Goal: Transaction & Acquisition: Purchase product/service

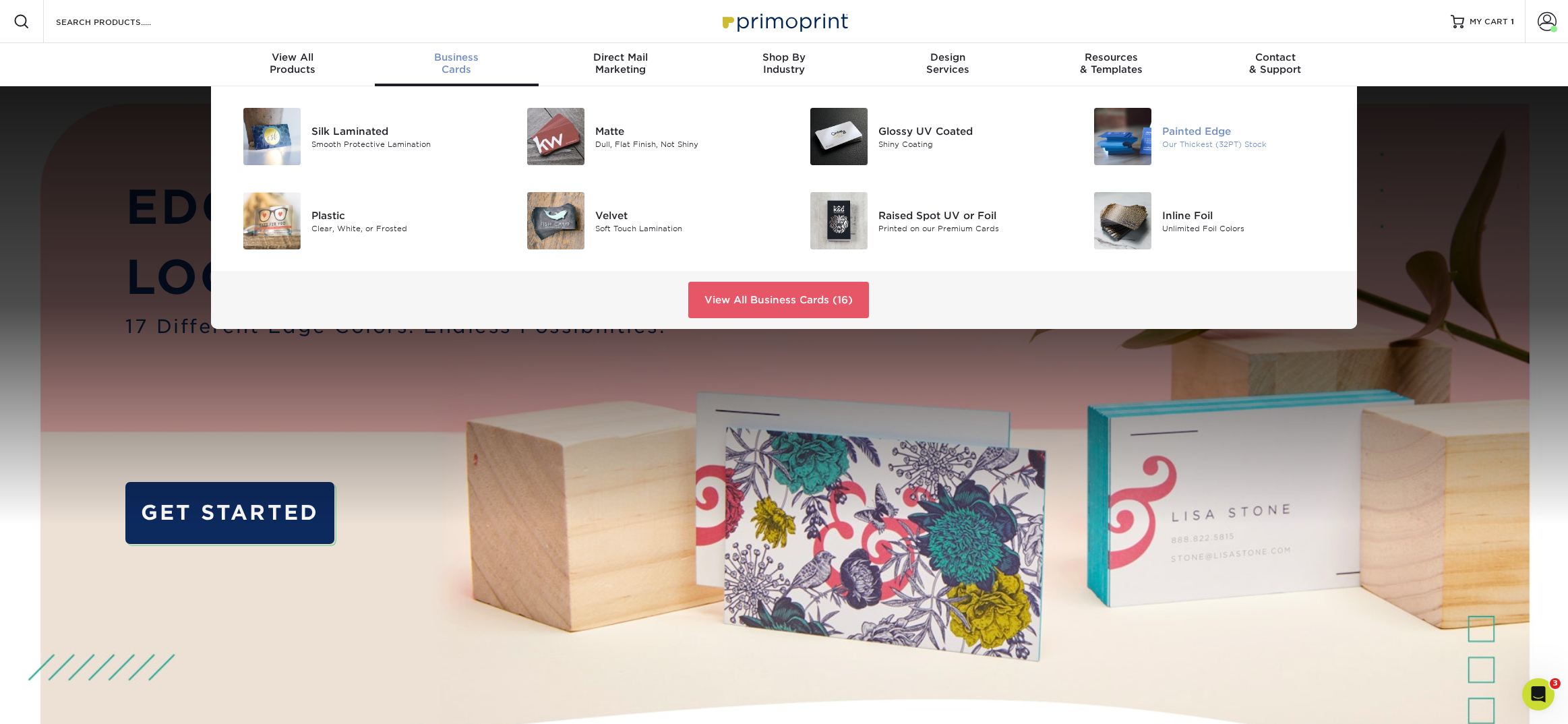
click at [1195, 120] on div "Painted Edge Our Thickest (32PT) Stock" at bounding box center [1256, 136] width 189 height 57
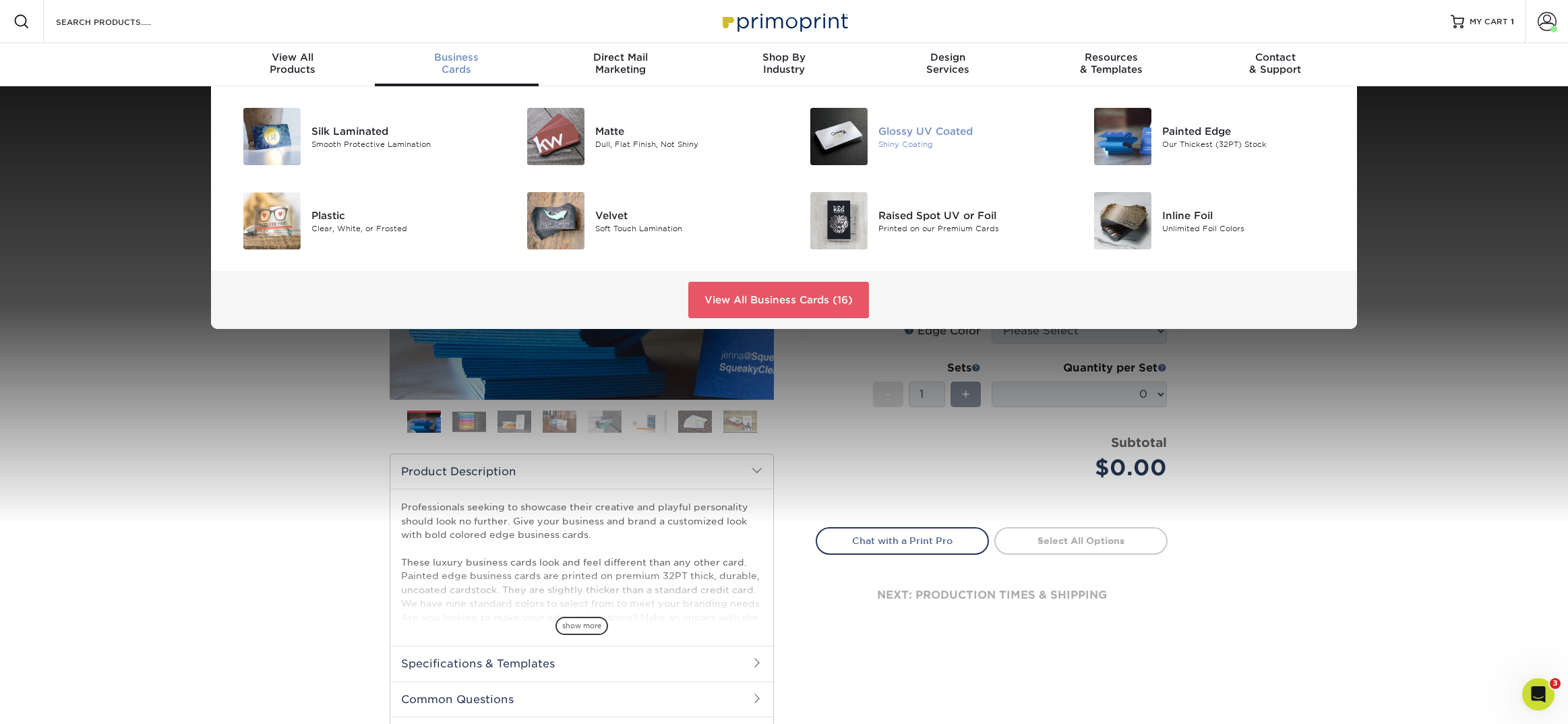
click at [895, 135] on div "Glossy UV Coated" at bounding box center [967, 131] width 179 height 15
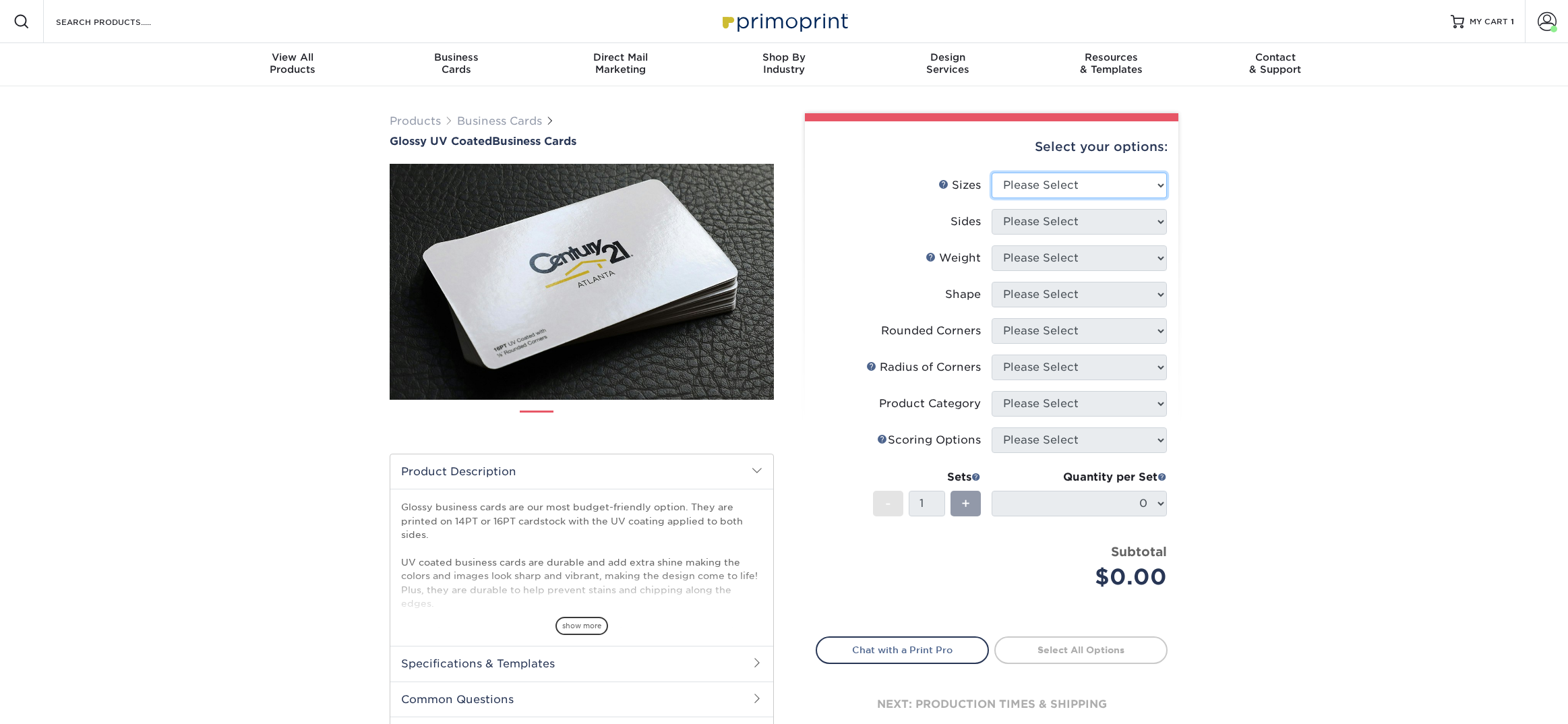
click at [1069, 185] on select "Please Select 1.5" x 3.5" - Mini 1.75" x 3.5" - Mini 2" x 2" - Square 2" x 3" -…" at bounding box center [1079, 185] width 175 height 25
click at [992, 172] on select "Please Select 1.5" x 3.5" - Mini 1.75" x 3.5" - Mini 2" x 2" - Square 2" x 3" -…" at bounding box center [1079, 185] width 175 height 25
click at [1057, 190] on select "Please Select 1.5" x 3.5" - Mini 1.75" x 3.5" - Mini 2" x 2" - Square 2" x 3" -…" at bounding box center [1079, 185] width 175 height 25
select select "2.00x3.50"
click at [992, 172] on select "Please Select 1.5" x 3.5" - Mini 1.75" x 3.5" - Mini 2" x 2" - Square 2" x 3" -…" at bounding box center [1079, 185] width 175 height 25
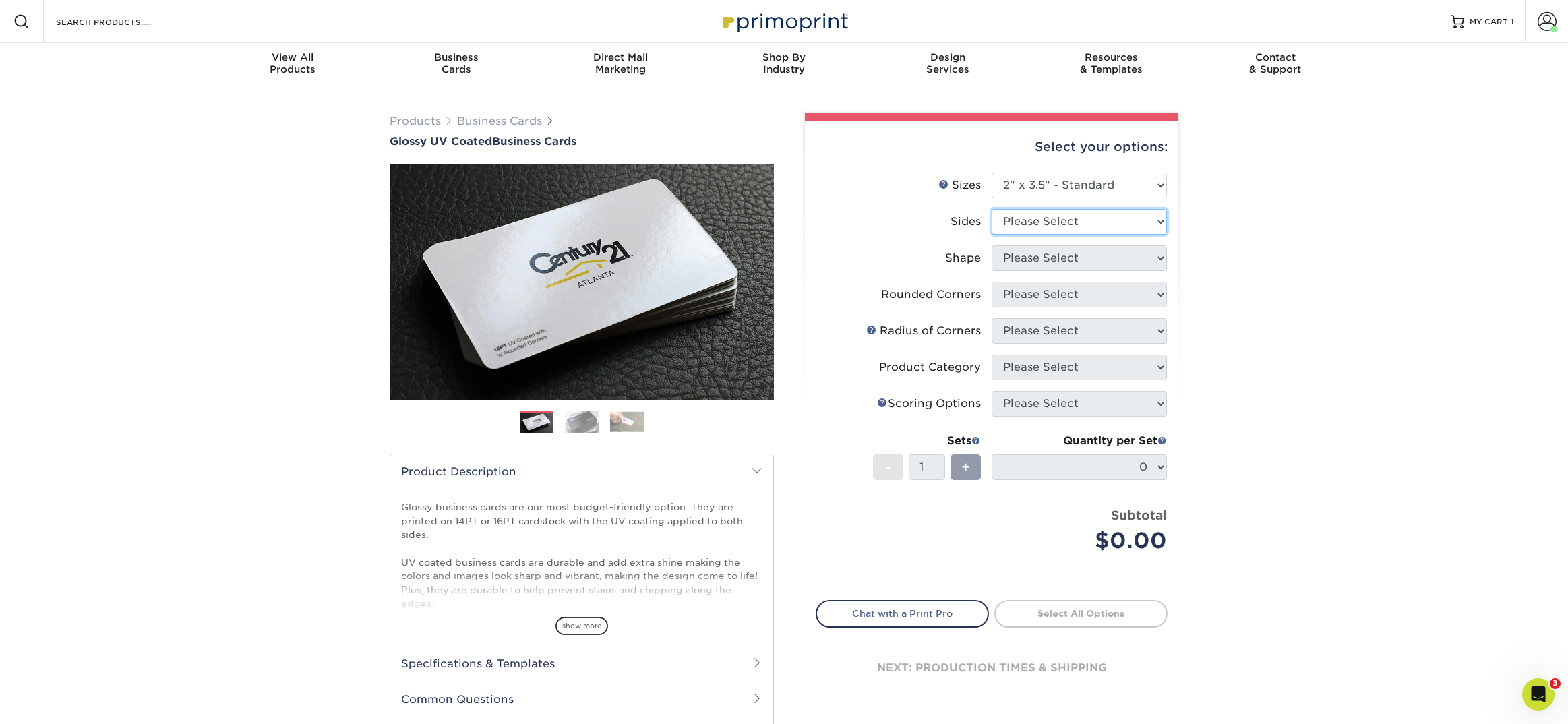
click at [1046, 214] on select "Please Select Print Both Sides Print Front Only" at bounding box center [1079, 221] width 175 height 25
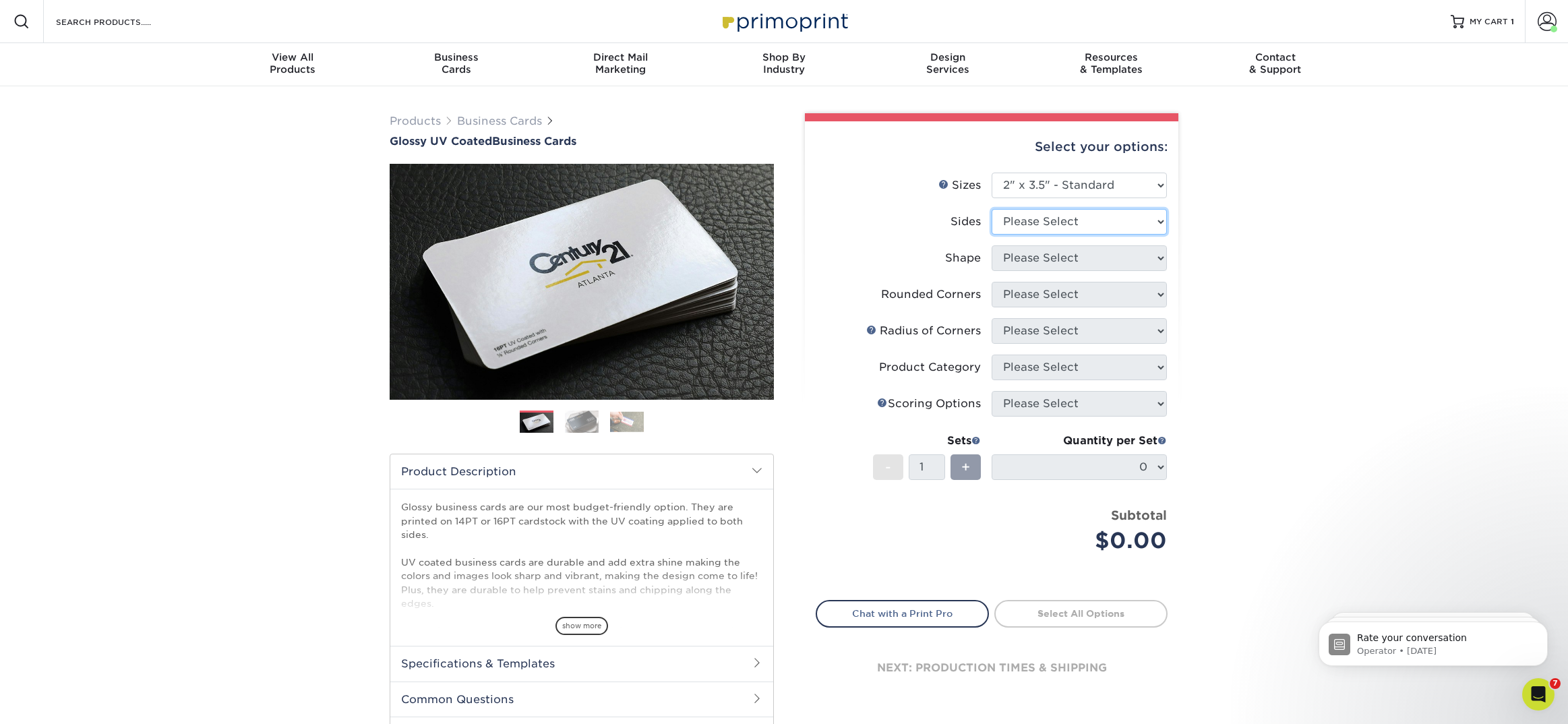
select select "13abbda7-1d64-4f25-8bb2-c179b224825d"
click at [992, 209] on select "Please Select Print Both Sides Print Front Only" at bounding box center [1079, 221] width 175 height 25
click at [0, 0] on select "Please Select" at bounding box center [0, 0] width 0 height 0
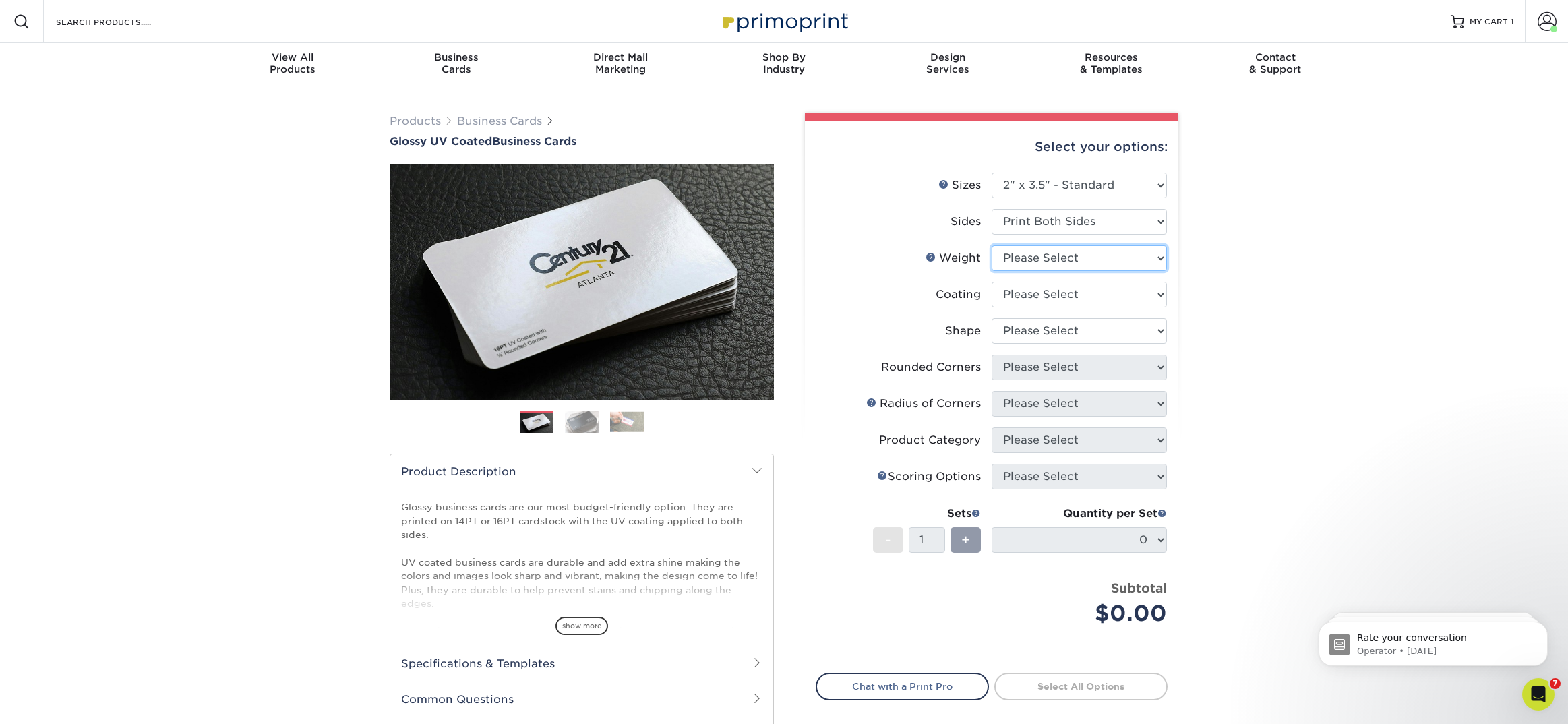
select select "16PT"
click at [992, 245] on select "Please Select 16PT 14PT" at bounding box center [1079, 258] width 175 height 25
click at [1042, 291] on select at bounding box center [1079, 294] width 175 height 25
select select "ae367451-b2b8-45df-a344-0f05b6a12993"
click at [992, 282] on select at bounding box center [1079, 294] width 175 height 25
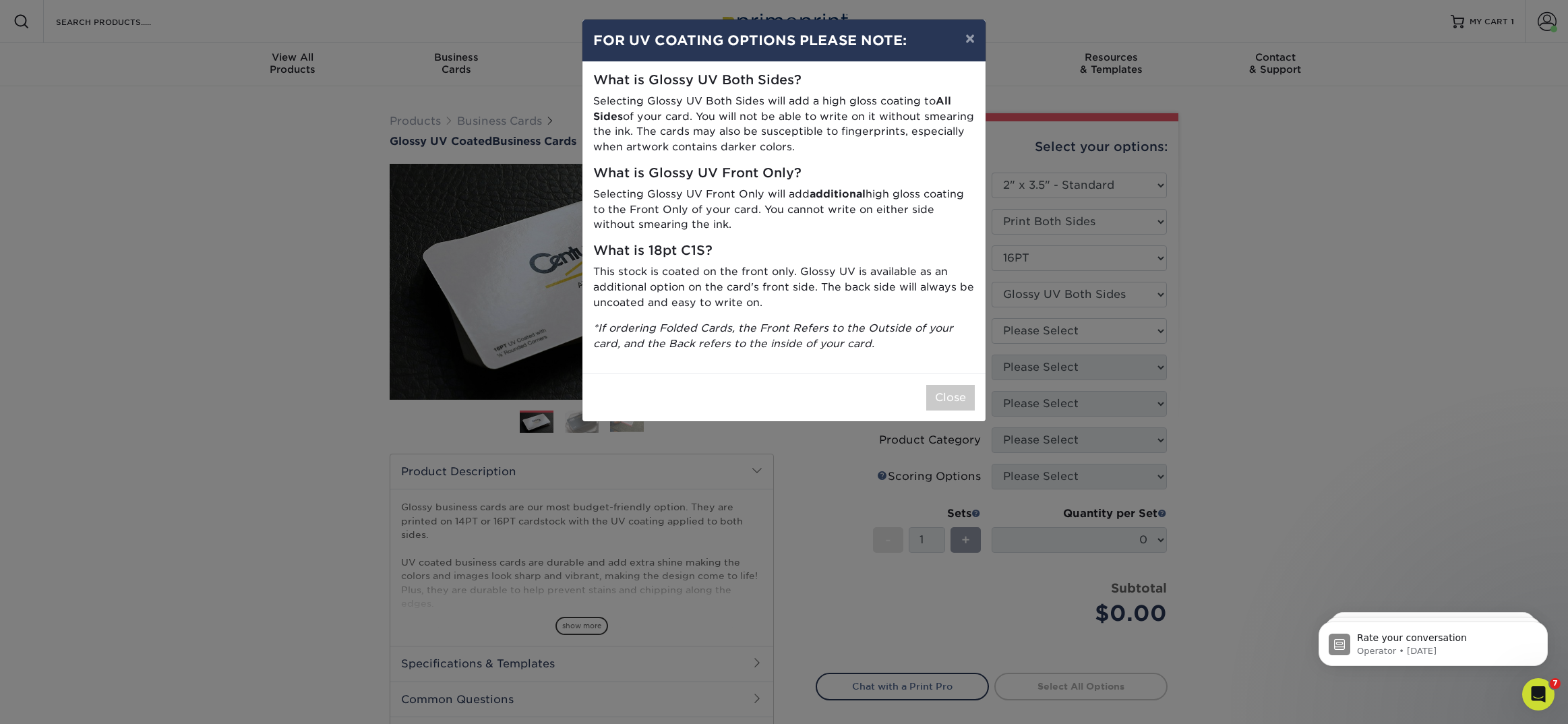
click at [1031, 326] on div "× FOR UV COATING OPTIONS PLEASE NOTE: What is Glossy UV Both Sides? Selecting G…" at bounding box center [784, 362] width 1568 height 724
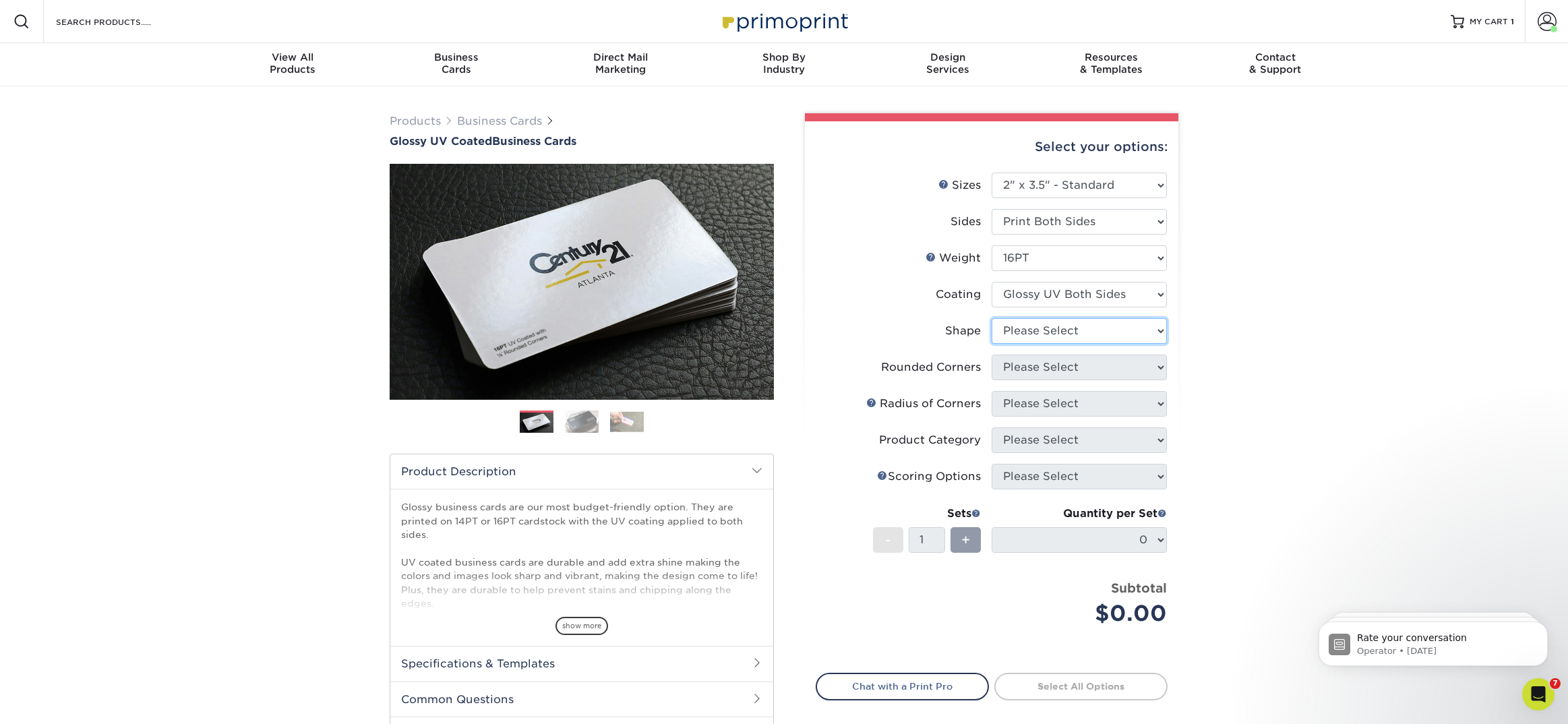
click at [1014, 334] on select "Please Select Standard Oval" at bounding box center [1079, 330] width 175 height 25
select select "standard"
click at [992, 318] on select "Please Select Standard Oval" at bounding box center [1079, 330] width 175 height 25
click at [1017, 369] on select "Please Select Yes - Round 2 Corners Yes - Round 4 Corners No" at bounding box center [1079, 367] width 175 height 25
select select "0"
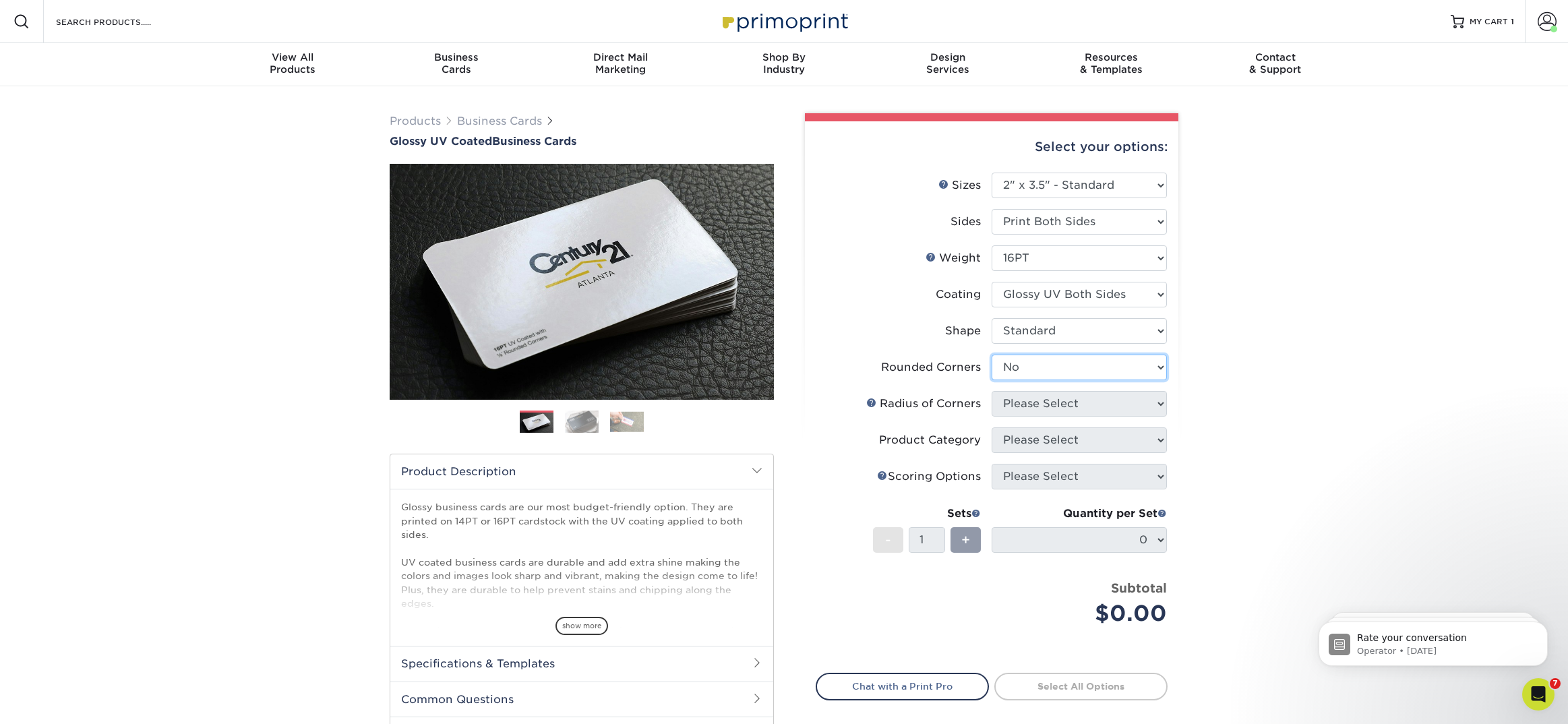
click at [992, 354] on select "Please Select Yes - Round 2 Corners Yes - Round 4 Corners No" at bounding box center [1079, 367] width 175 height 25
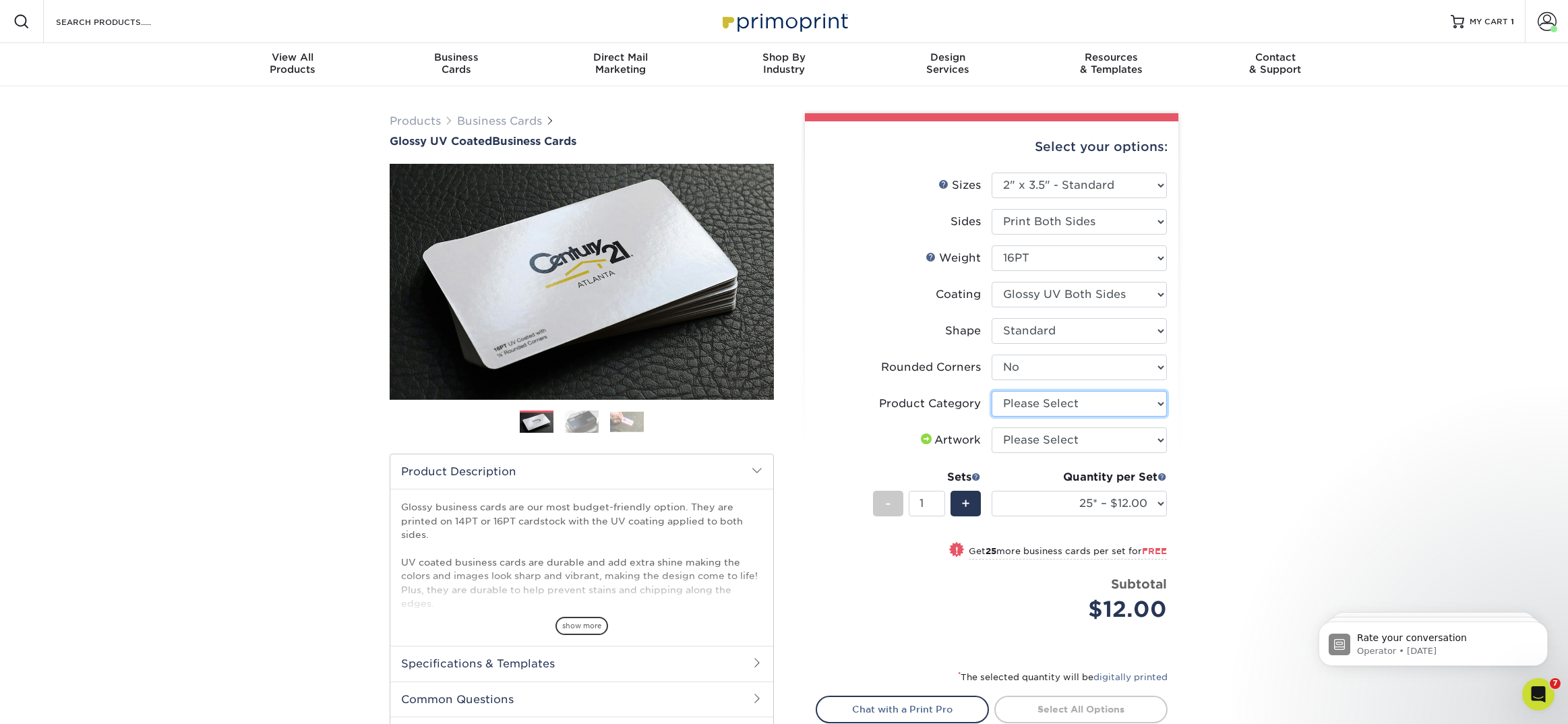
click at [1018, 407] on select "Please Select Business Cards" at bounding box center [1079, 403] width 175 height 25
select select "3b5148f1-0588-4f88-a218-97bcfdce65c1"
click at [992, 391] on select "Please Select Business Cards" at bounding box center [1079, 403] width 175 height 25
click at [1016, 442] on select "Please Select I will upload files I need a design - $100" at bounding box center [1079, 440] width 175 height 25
click at [992, 427] on select "Please Select I will upload files I need a design - $100" at bounding box center [1079, 440] width 175 height 25
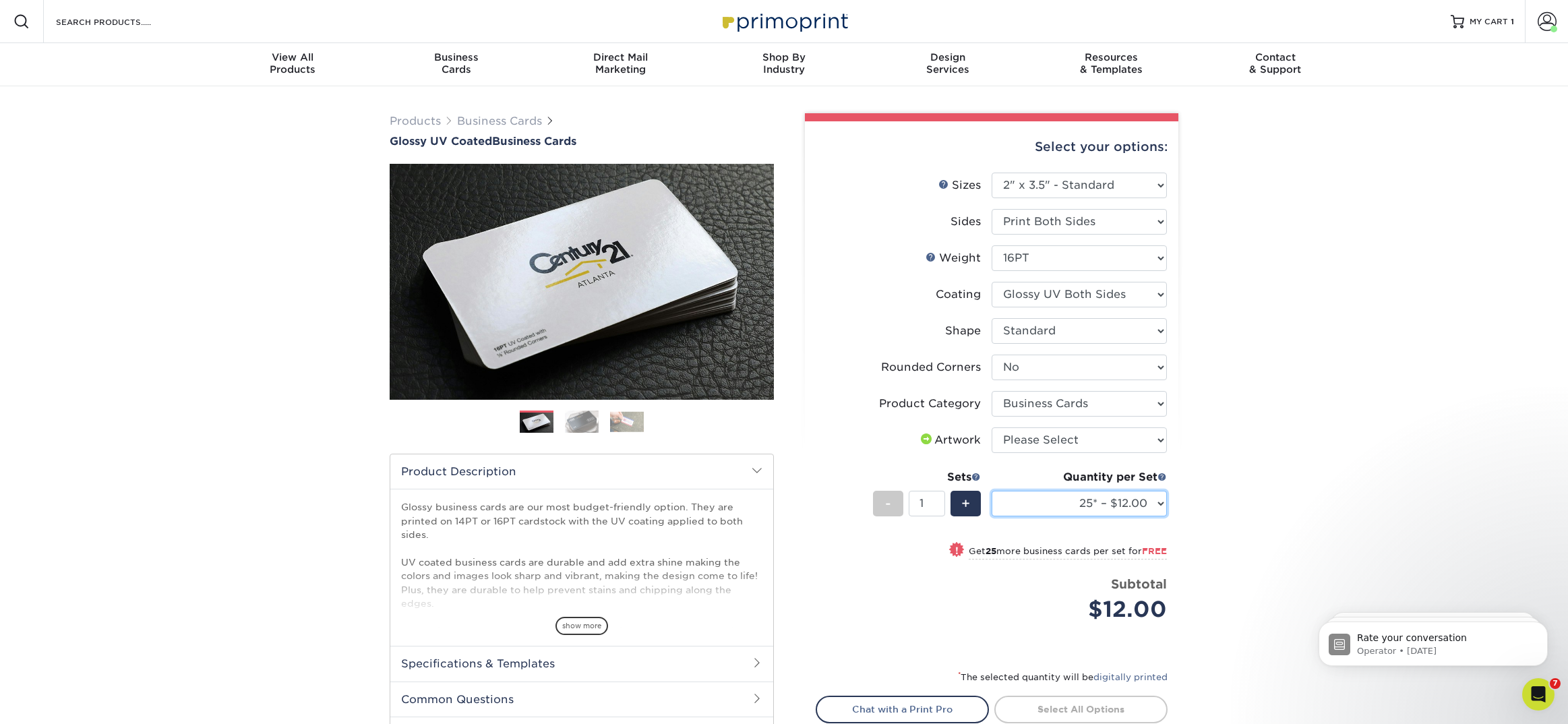
click at [1010, 498] on select "25* – $12.00 50* – $12.00 100* – $12.00 250* – $21.00 500 – $42.00 1000 – $53.0…" at bounding box center [1079, 503] width 175 height 25
select select "250* – $21.00"
click at [992, 490] on select "25* – $12.00 50* – $12.00 100* – $12.00 250* – $21.00 500 – $42.00 1000 – $53.0…" at bounding box center [1079, 503] width 175 height 25
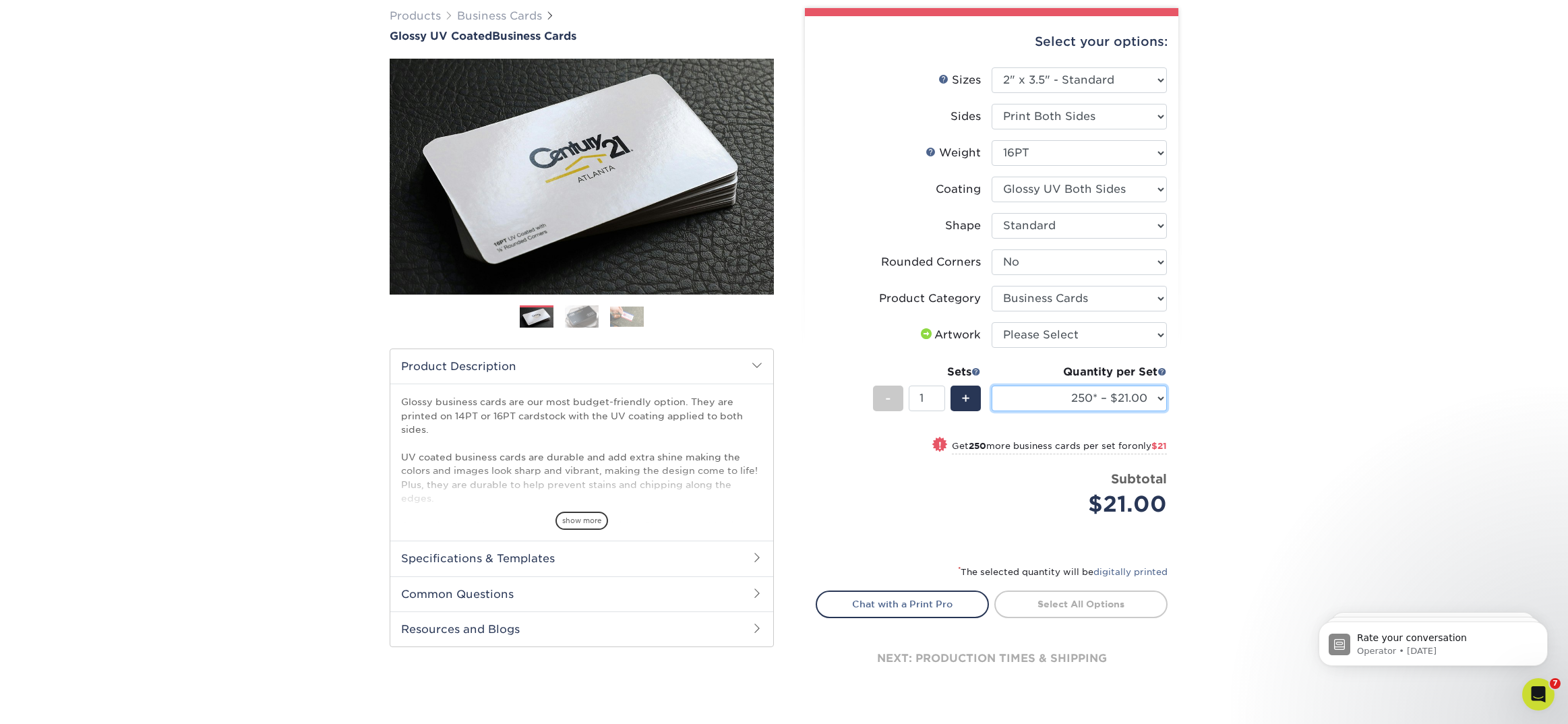
scroll to position [106, 0]
